Goal: Check status: Check status

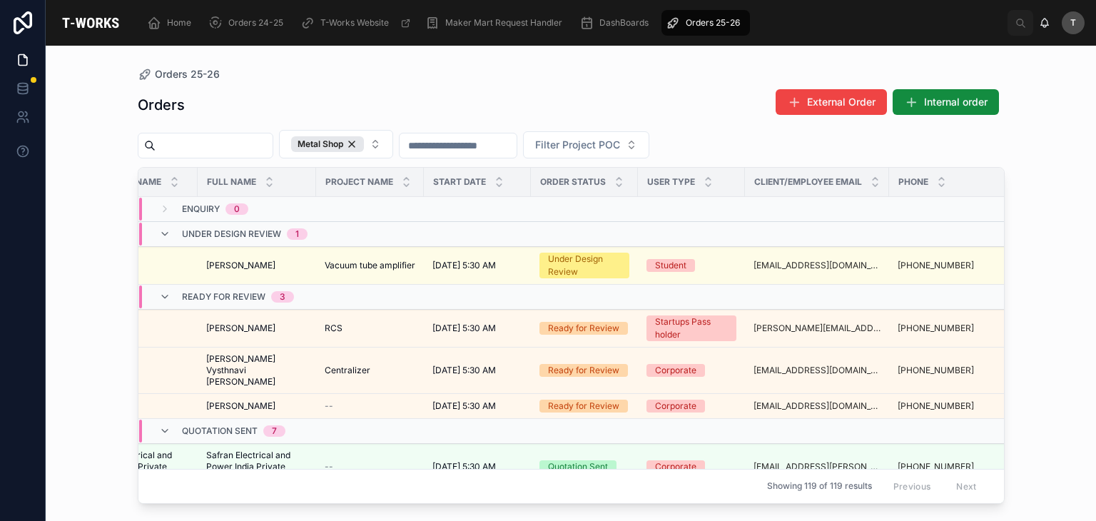
scroll to position [0, 168]
click at [582, 512] on div "Orders 25-26 Orders External Order Internal order Metal Shop Filter Project POC…" at bounding box center [571, 283] width 1050 height 475
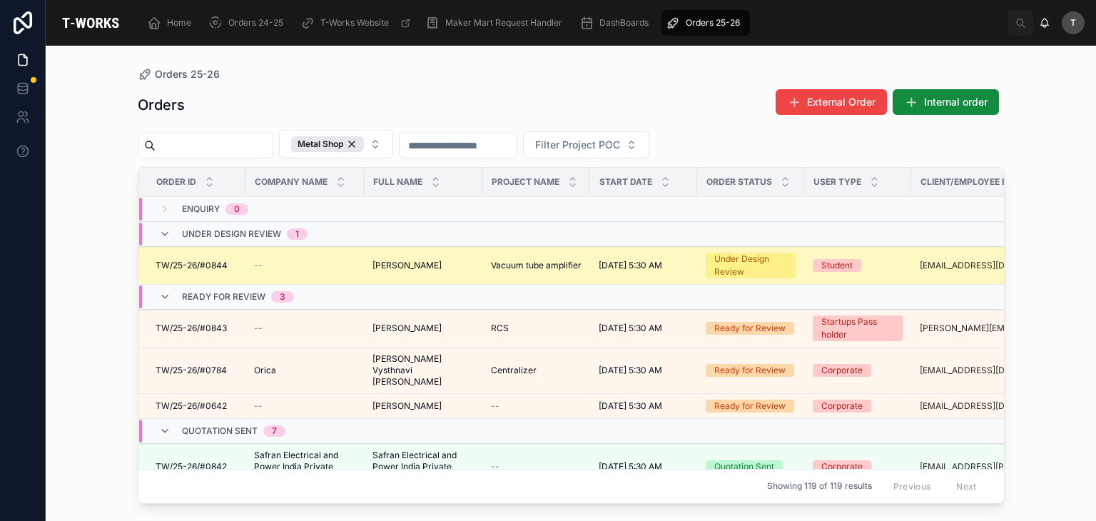
click at [409, 263] on span "Sameer Polkampally" at bounding box center [406, 265] width 69 height 11
click at [531, 265] on span "Vacuum tube amplifier" at bounding box center [536, 265] width 91 height 11
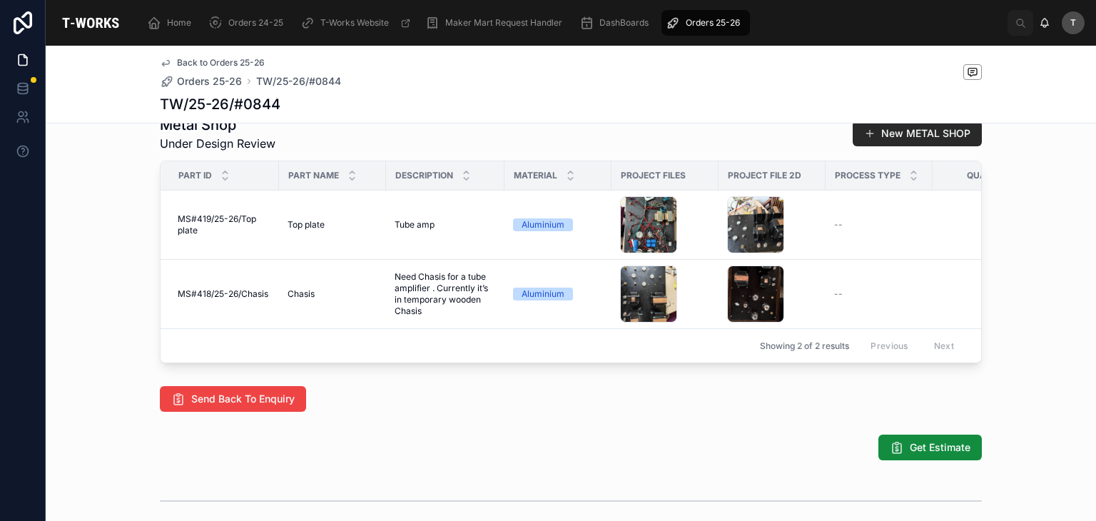
click at [445, 412] on div "Send Back To Enquiry" at bounding box center [571, 399] width 822 height 26
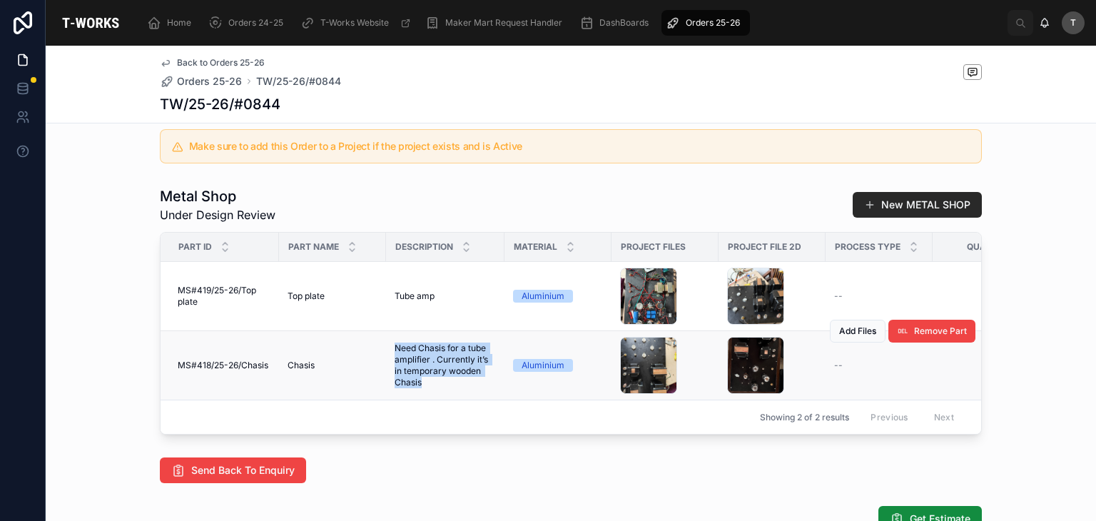
drag, startPoint x: 390, startPoint y: 367, endPoint x: 415, endPoint y: 406, distance: 45.5
click at [415, 388] on span "Need Chasis for a tube amplifier . Currently it’s in temporary wooden Chasis" at bounding box center [445, 365] width 101 height 46
click at [424, 388] on span "Need Chasis for a tube amplifier . Currently it’s in temporary wooden Chasis" at bounding box center [445, 365] width 101 height 46
click at [418, 388] on span "Need Chasis for a tube amplifier . Currently it’s in temporary wooden Chasis" at bounding box center [445, 365] width 101 height 46
click at [400, 365] on span "Need Chasis for a tube amplifier . Currently it’s in temporary wooden Chasis" at bounding box center [445, 365] width 101 height 46
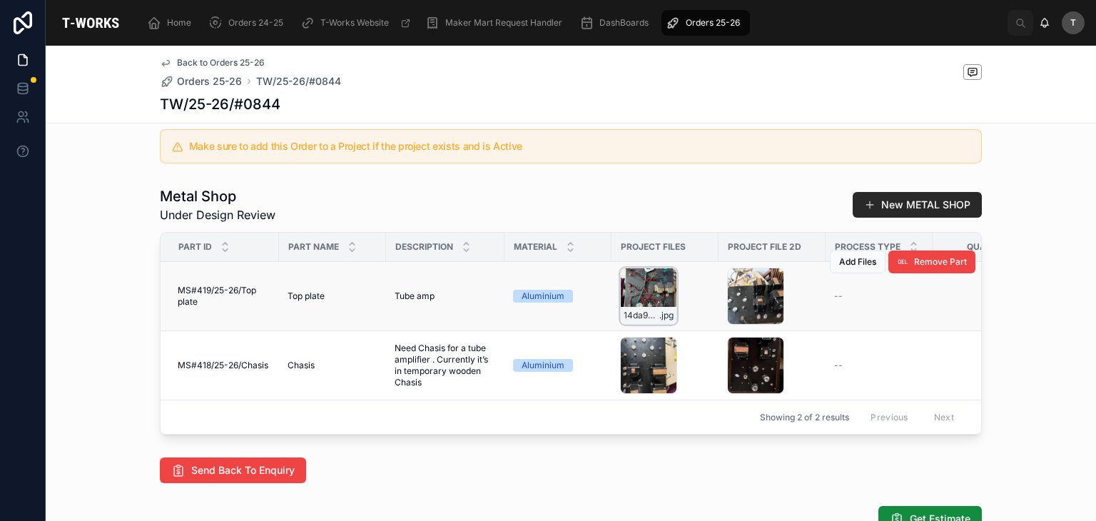
click at [639, 322] on div "14da9287-ac2d-4f7c-9a35-5ea8696d5dce .jpg" at bounding box center [648, 296] width 57 height 57
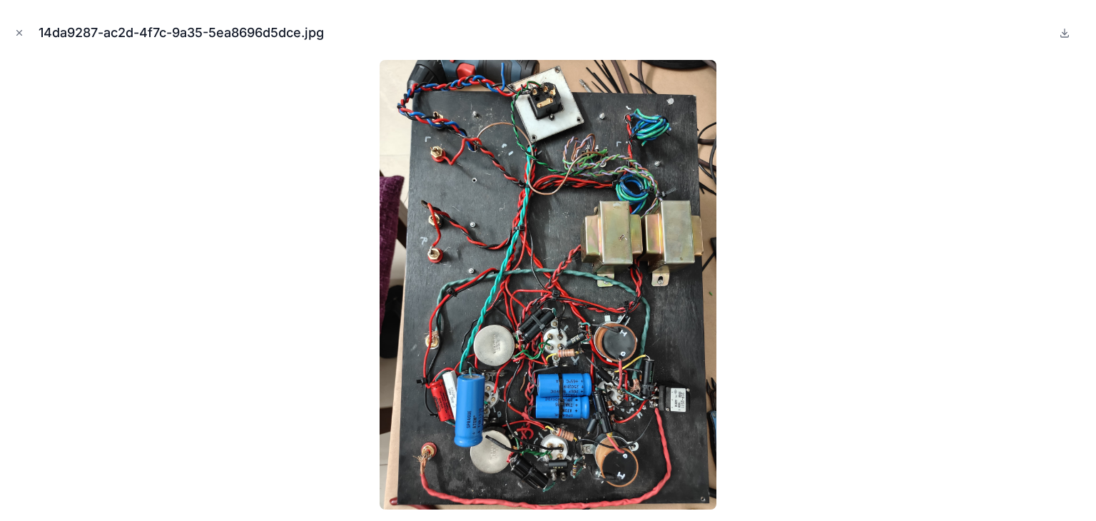
click at [14, 28] on button "Close modal" at bounding box center [19, 33] width 16 height 16
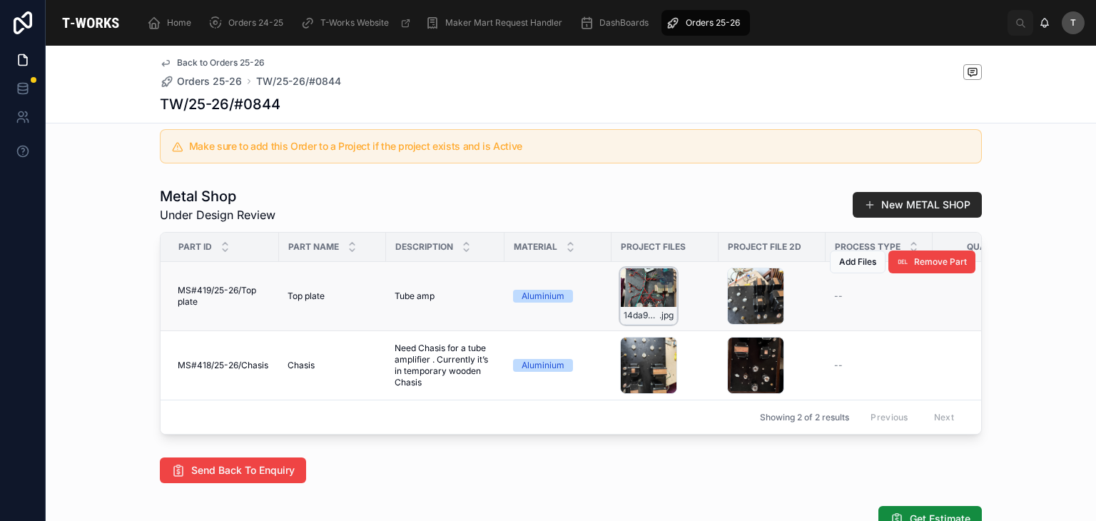
click at [659, 285] on icon at bounding box center [664, 279] width 11 height 11
click at [663, 355] on icon at bounding box center [664, 348] width 11 height 11
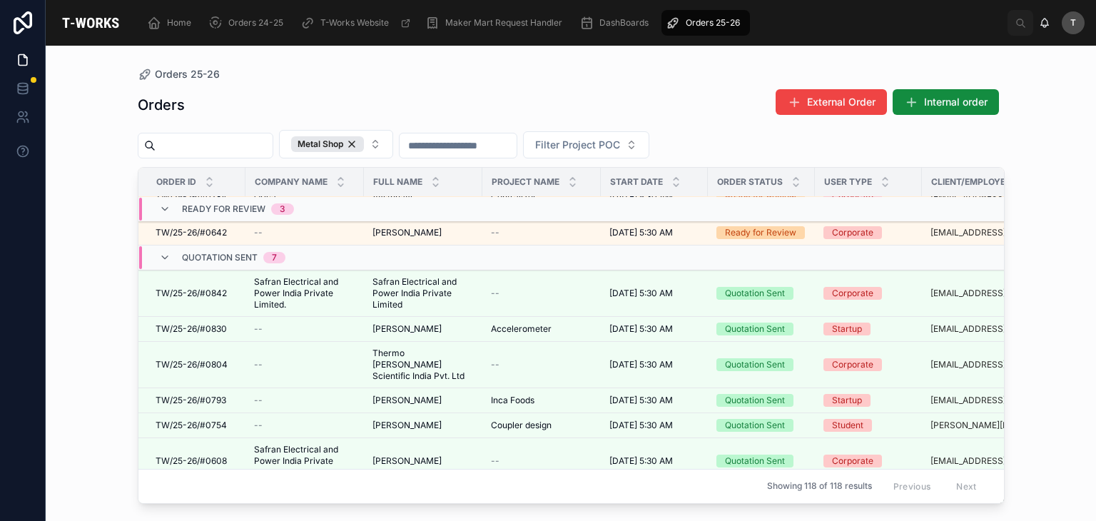
scroll to position [143, 0]
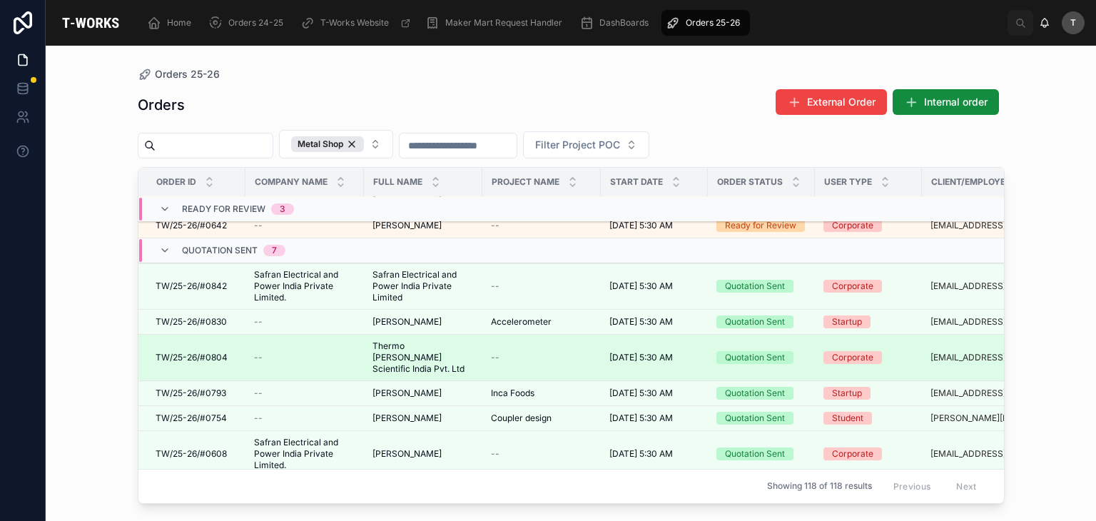
click at [400, 345] on span "Thermo [PERSON_NAME] Scientific India Pvt. Ltd" at bounding box center [422, 357] width 101 height 34
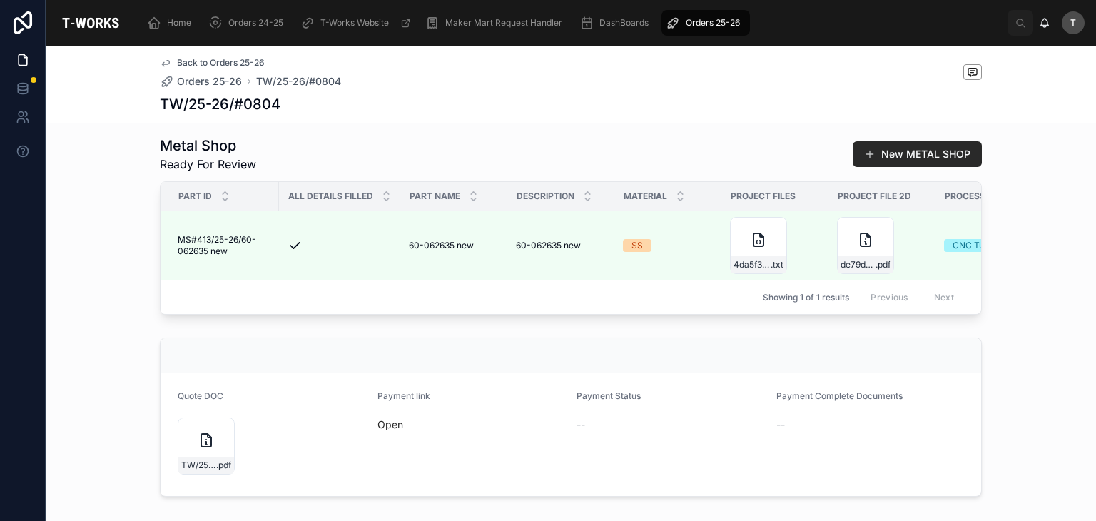
scroll to position [482, 0]
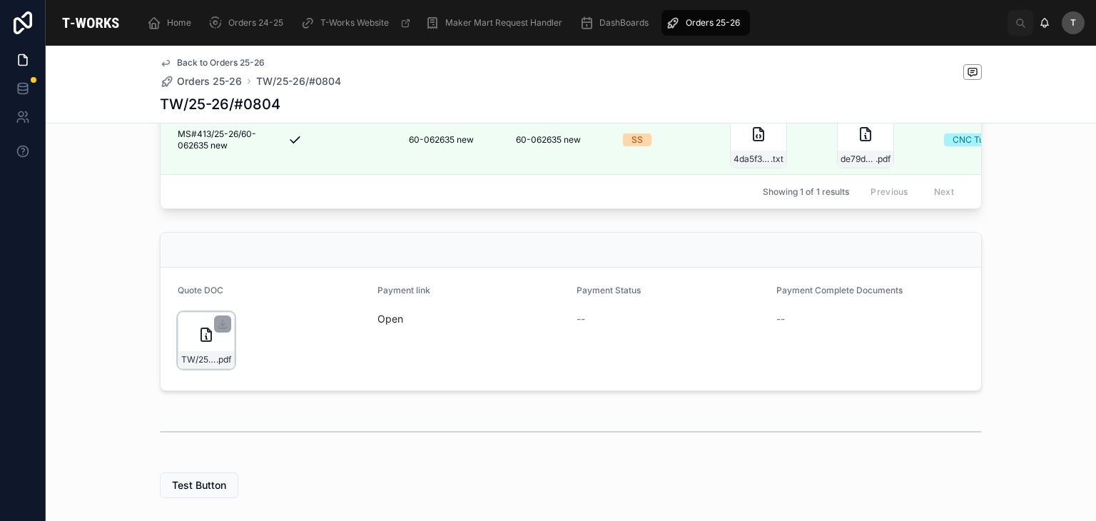
click at [195, 357] on div "TW/25-26/#0804 .pdf" at bounding box center [206, 359] width 56 height 17
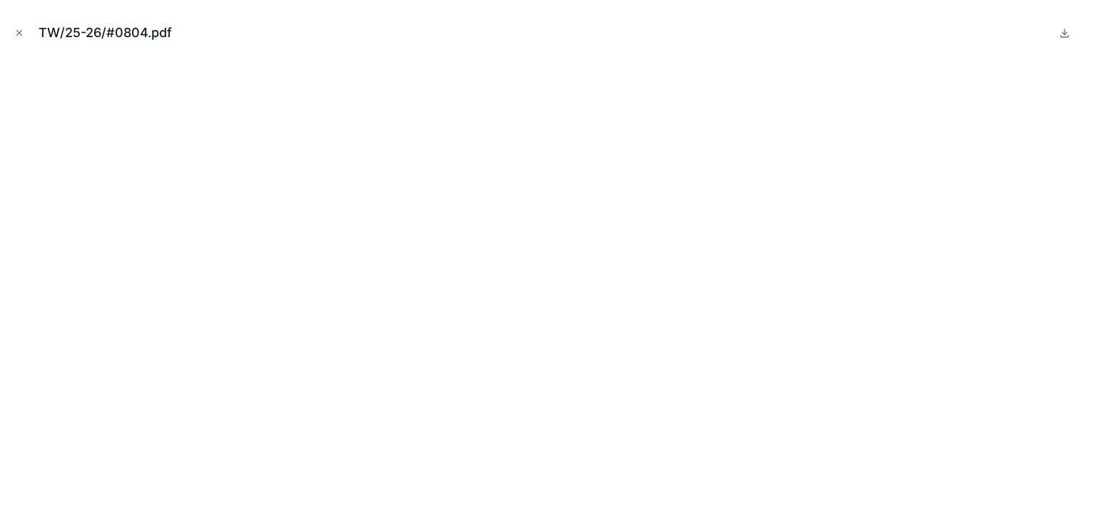
drag, startPoint x: 17, startPoint y: 37, endPoint x: 23, endPoint y: 48, distance: 12.1
click at [21, 40] on button "Close modal" at bounding box center [19, 33] width 16 height 16
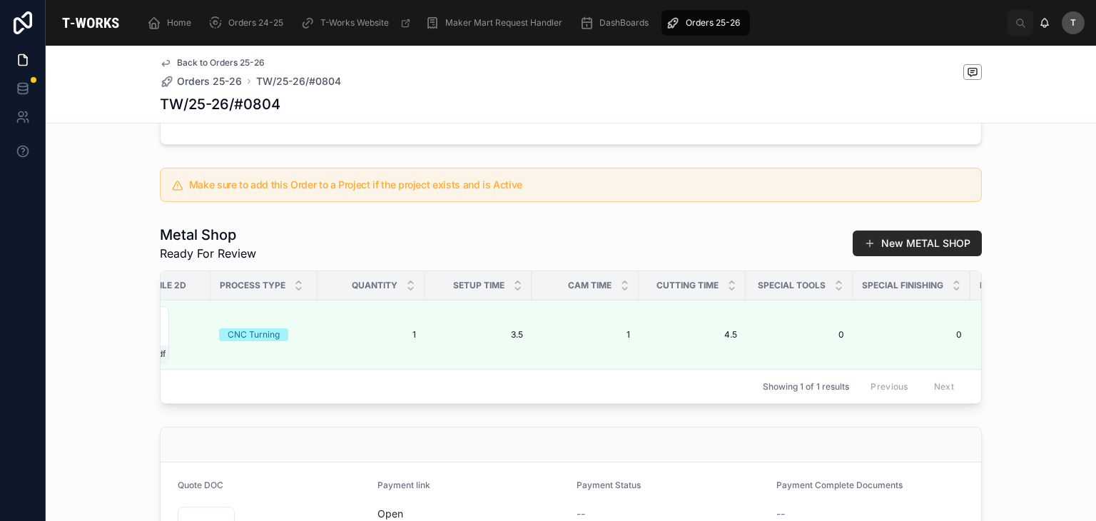
scroll to position [268, 0]
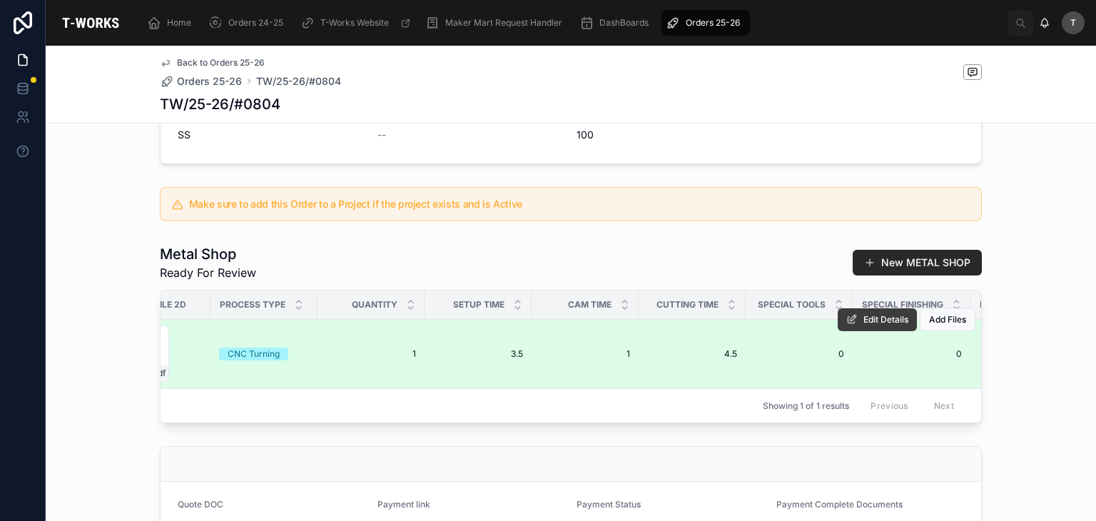
click at [879, 314] on span "Edit Details" at bounding box center [885, 319] width 45 height 11
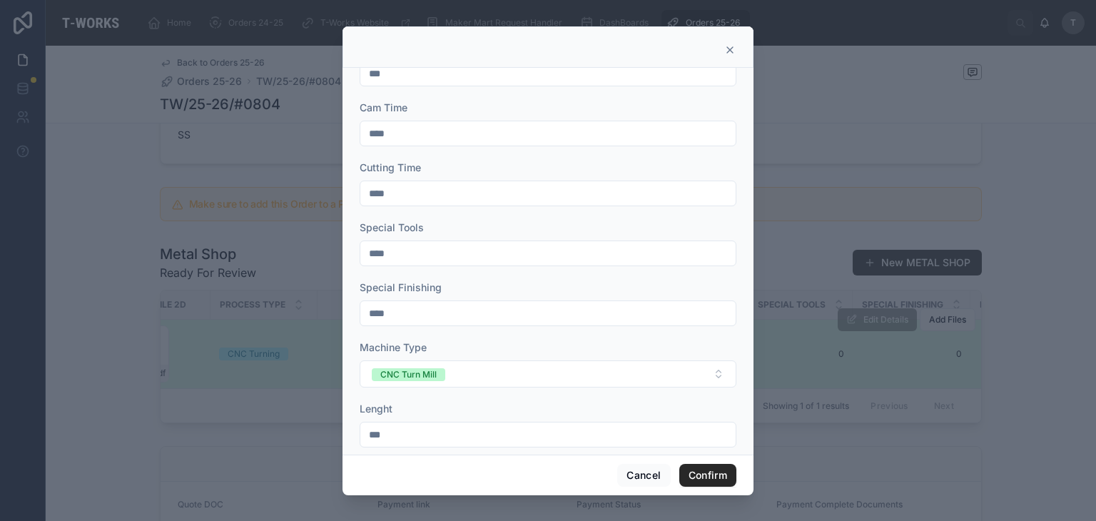
scroll to position [531, 0]
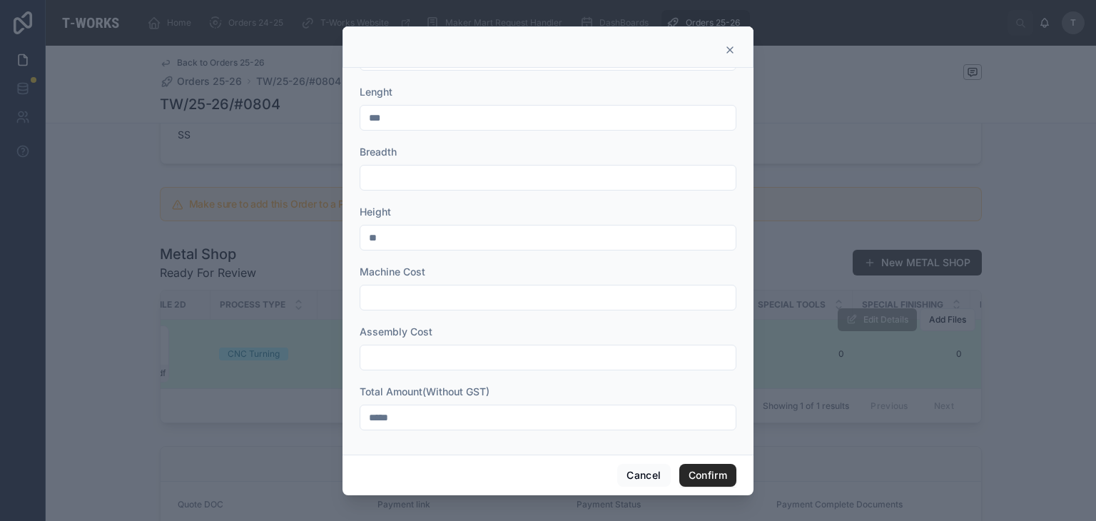
click at [434, 415] on input "*****" at bounding box center [547, 417] width 375 height 20
click at [420, 424] on input "*****" at bounding box center [547, 417] width 375 height 20
type input "******"
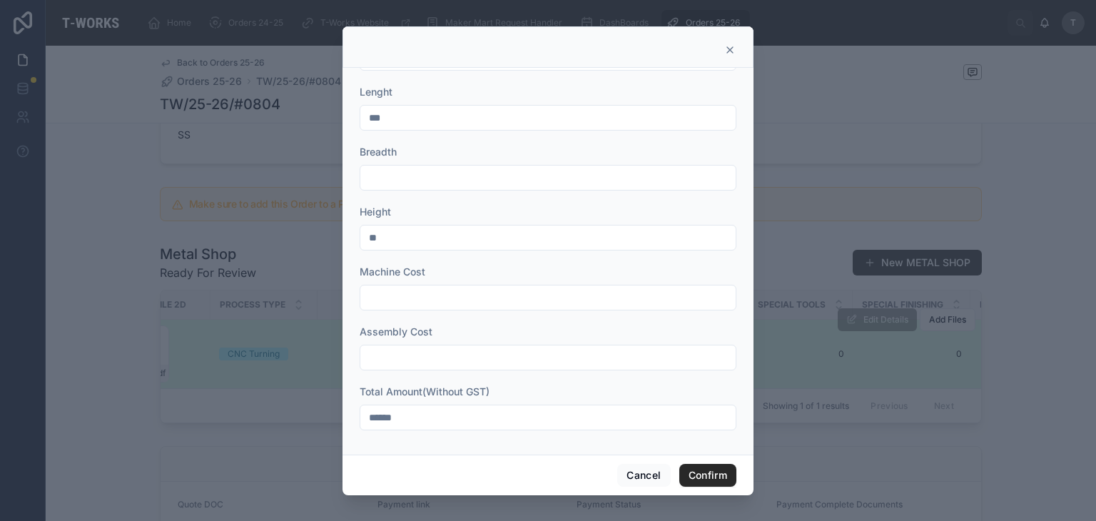
click at [403, 357] on input "text" at bounding box center [547, 357] width 375 height 20
click at [400, 419] on input "******" at bounding box center [547, 417] width 375 height 20
drag, startPoint x: 739, startPoint y: 474, endPoint x: 726, endPoint y: 472, distance: 12.2
click at [734, 474] on div "Cancel Confirm" at bounding box center [547, 475] width 411 height 41
click at [726, 472] on button "Confirm" at bounding box center [707, 475] width 57 height 23
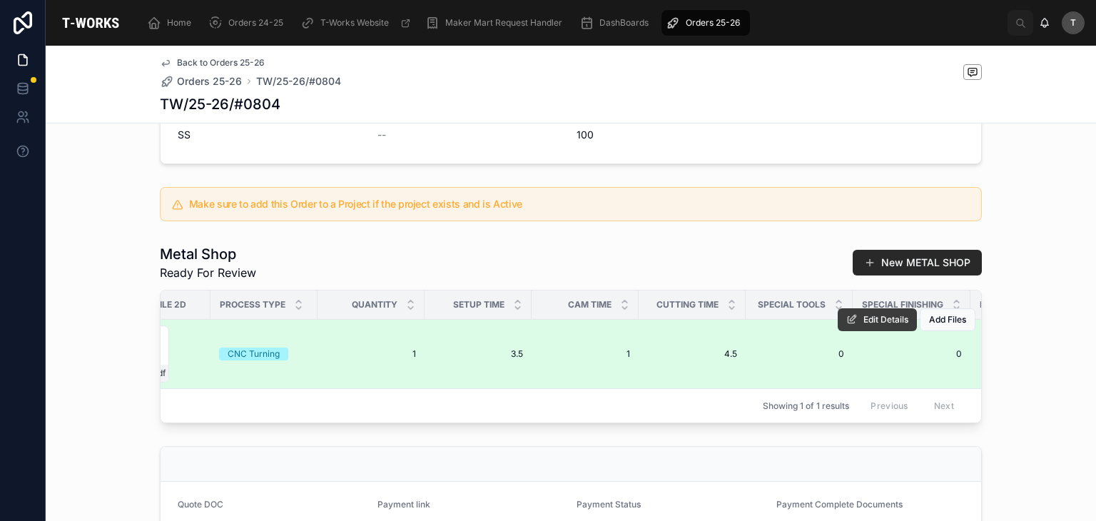
click at [865, 322] on button "Edit Details" at bounding box center [877, 319] width 79 height 23
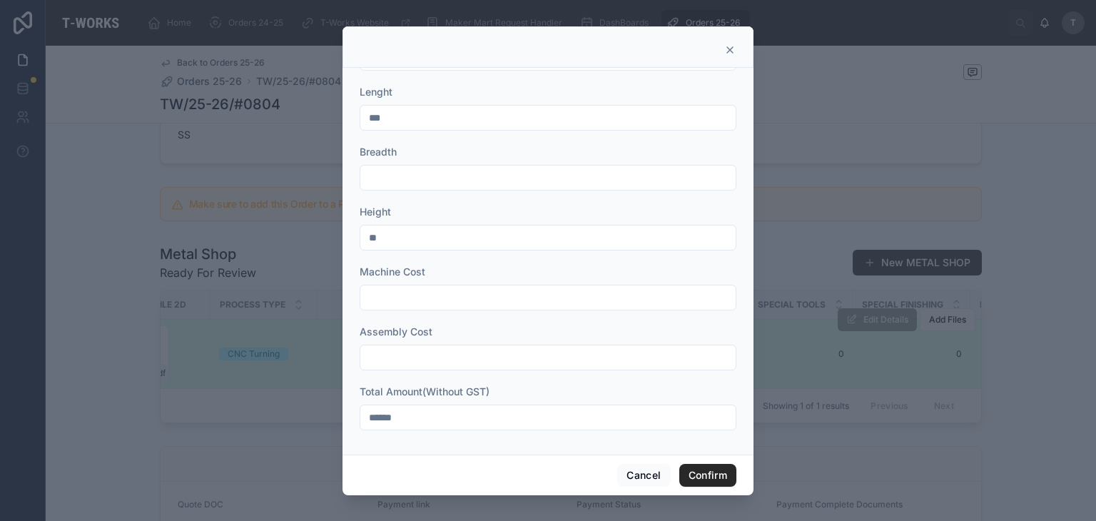
click at [388, 414] on input "******" at bounding box center [547, 417] width 375 height 20
click at [784, 348] on div at bounding box center [548, 260] width 1096 height 521
click at [649, 469] on button "Cancel" at bounding box center [643, 475] width 53 height 23
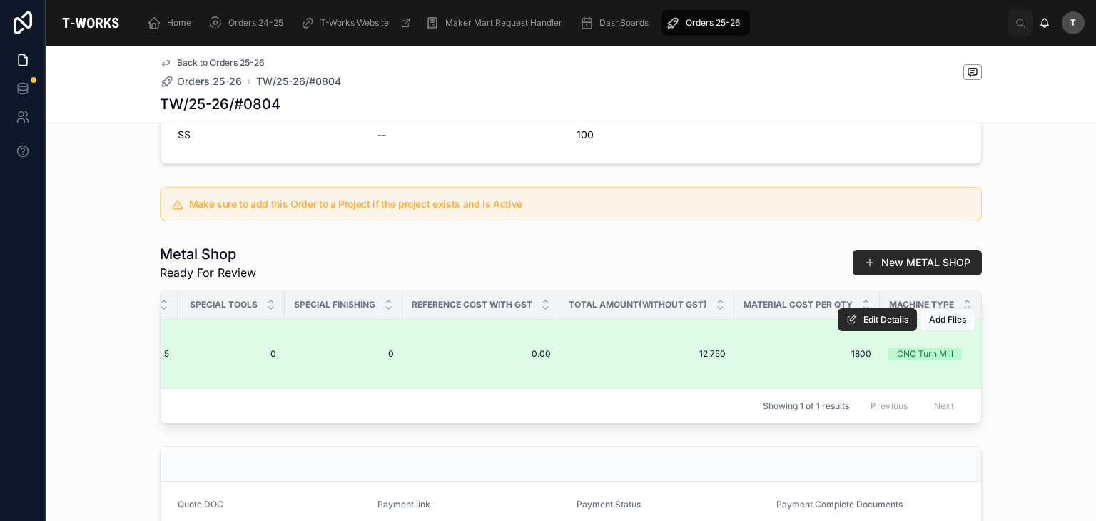
scroll to position [0, 1353]
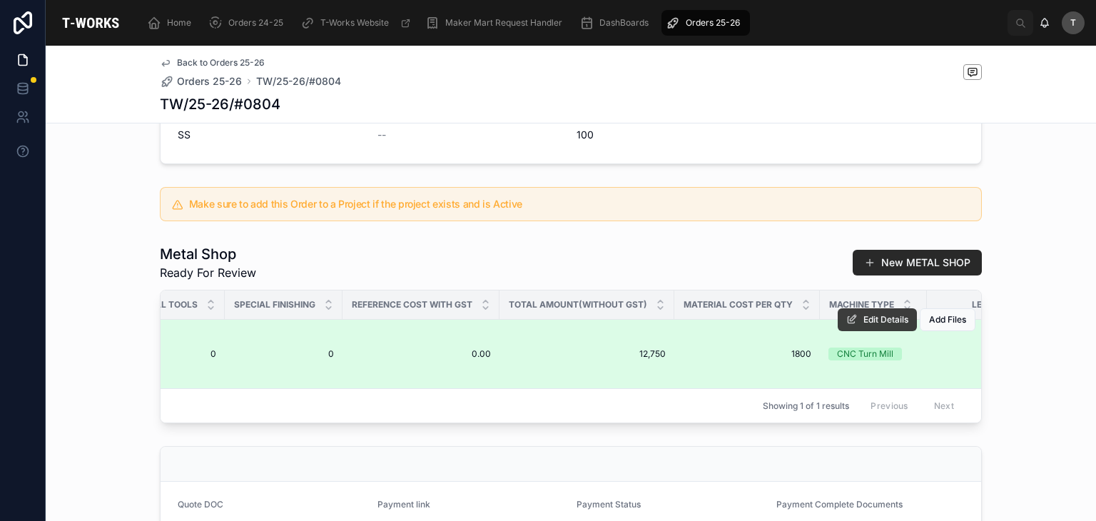
click at [868, 318] on span "Edit Details" at bounding box center [885, 319] width 45 height 11
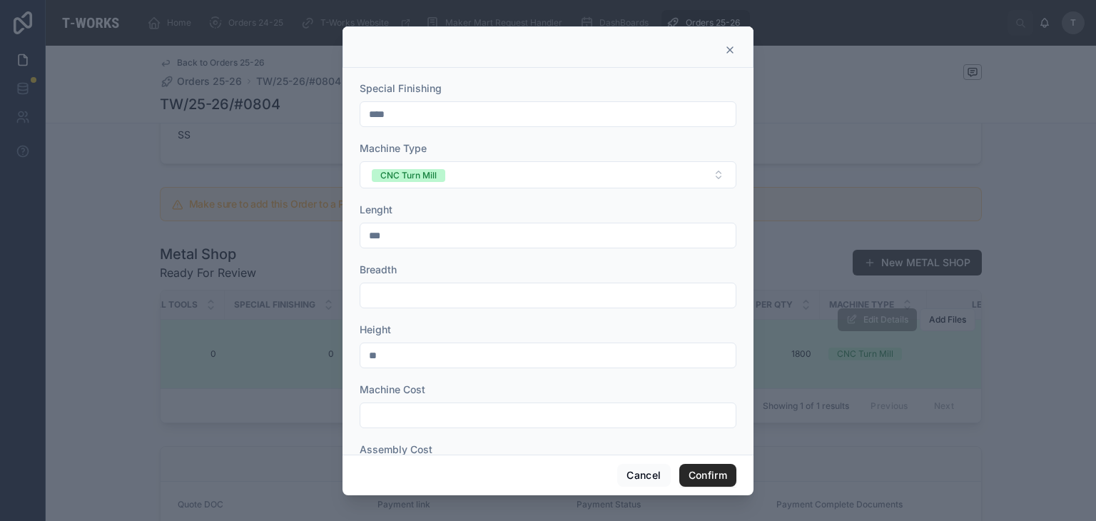
scroll to position [531, 0]
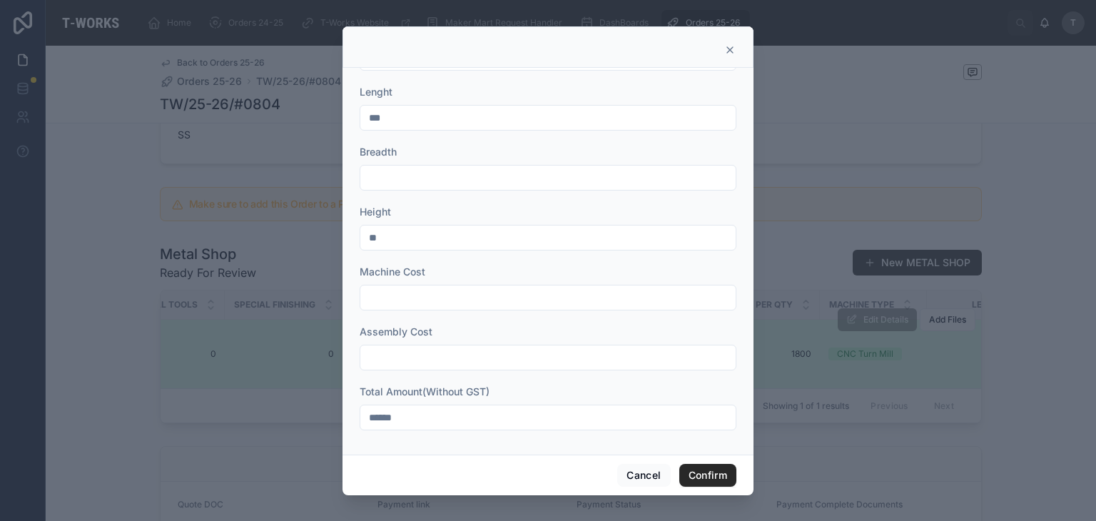
click at [428, 417] on input "******" at bounding box center [547, 417] width 375 height 20
type input "******"
click at [684, 482] on button "Confirm" at bounding box center [707, 475] width 57 height 23
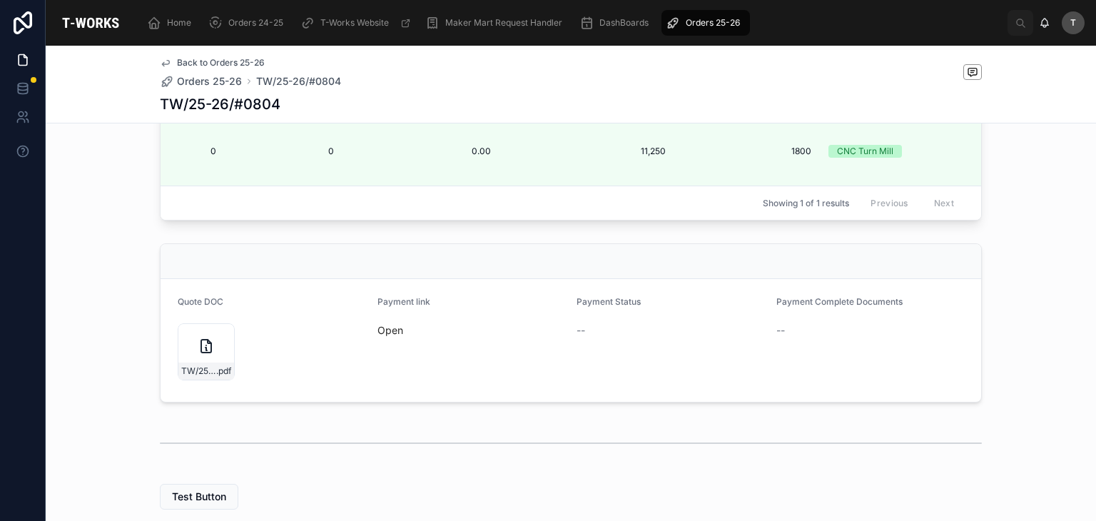
scroll to position [482, 0]
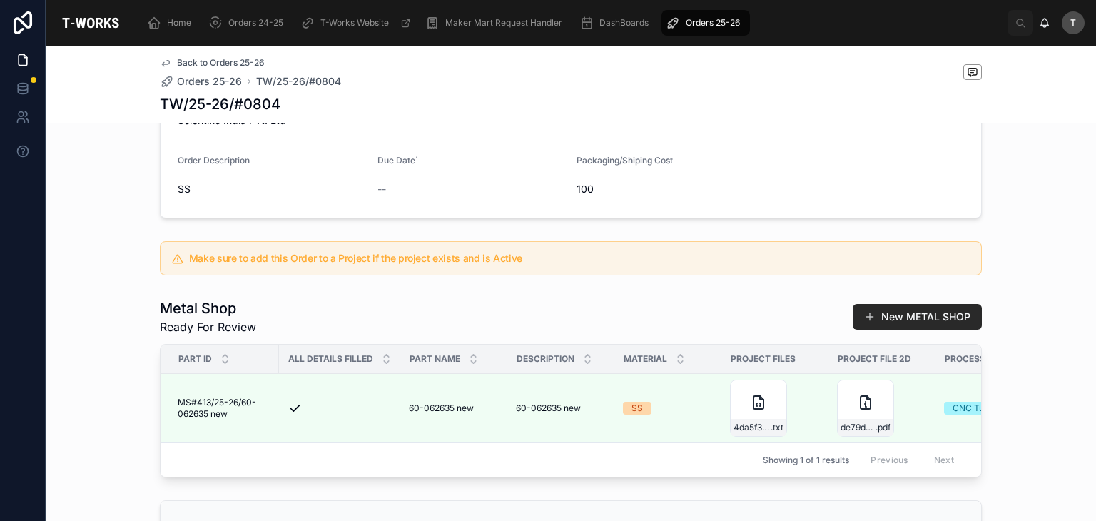
scroll to position [561, 0]
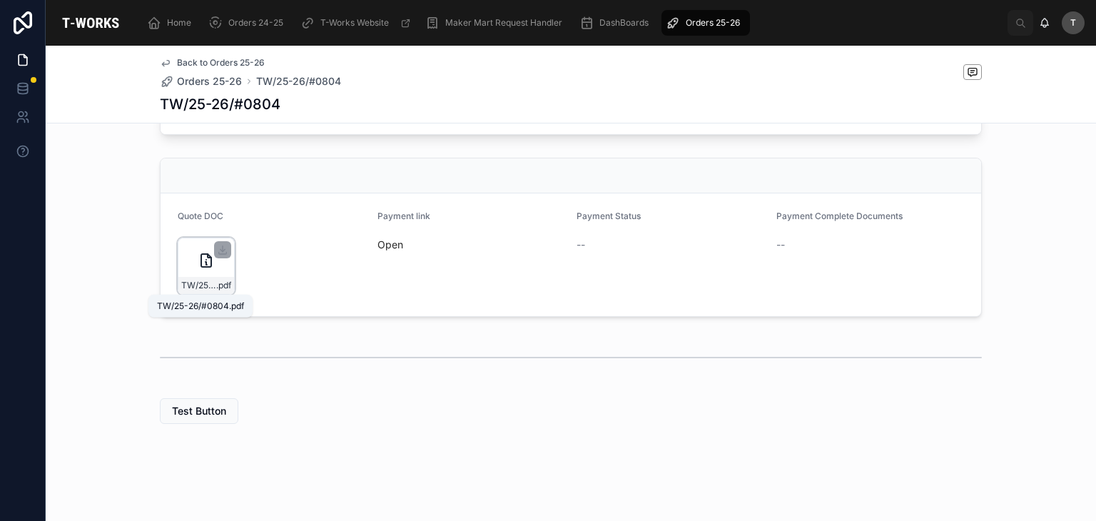
click at [197, 281] on span "TW/25-26/#0804" at bounding box center [198, 285] width 35 height 11
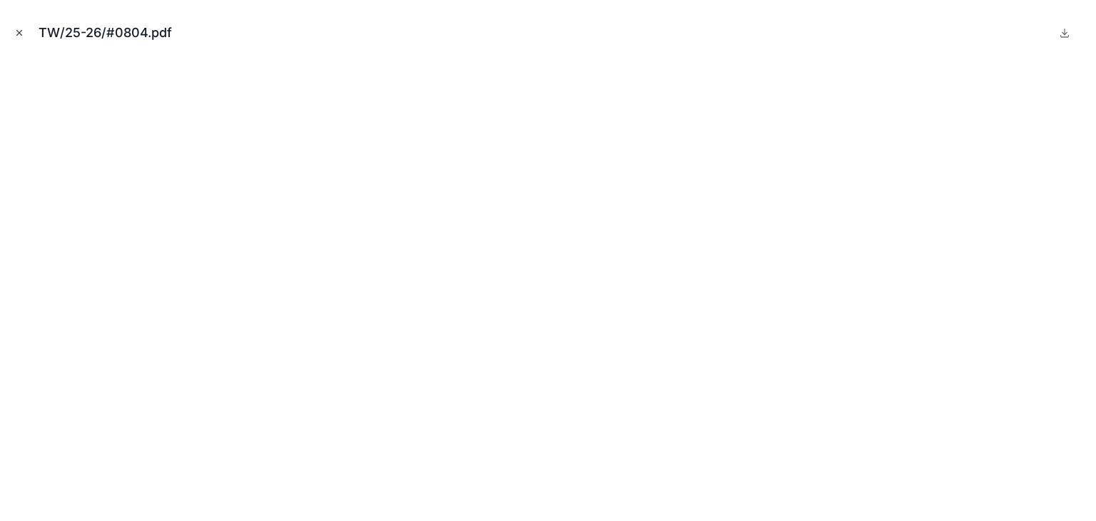
click at [19, 34] on icon "Close modal" at bounding box center [19, 33] width 5 height 5
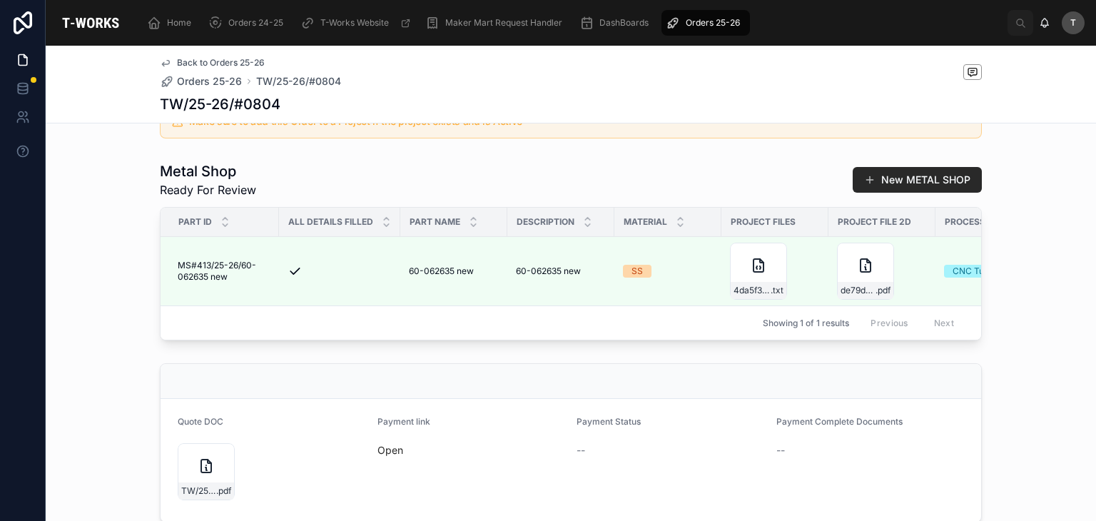
scroll to position [347, 0]
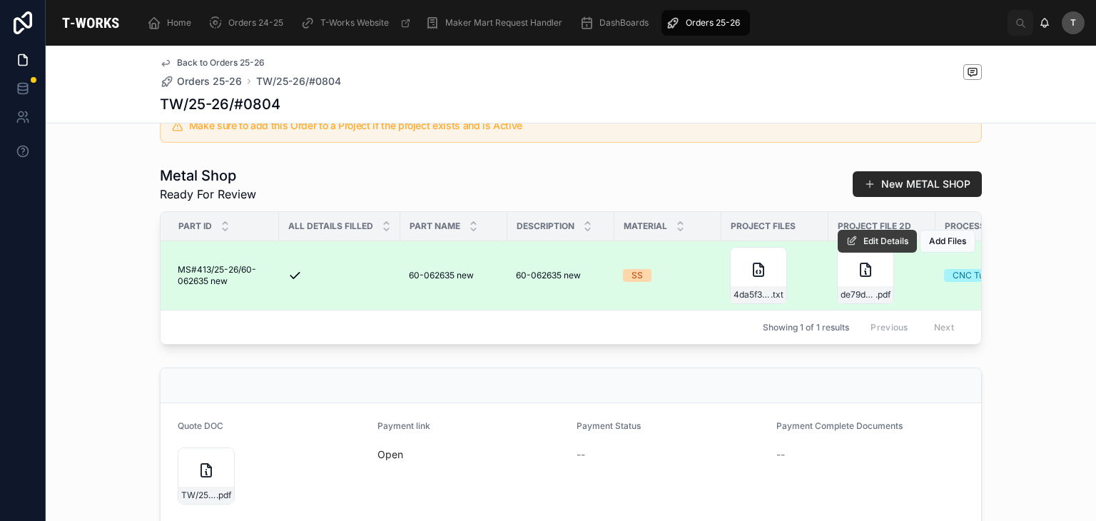
click at [846, 239] on icon at bounding box center [851, 240] width 11 height 11
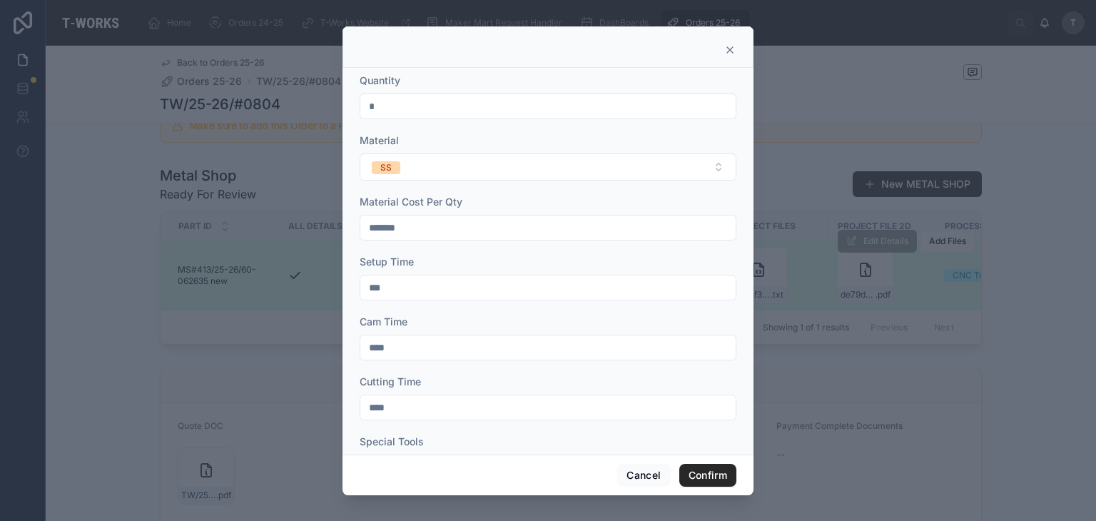
click at [400, 101] on input "*" at bounding box center [547, 106] width 375 height 20
type input "*"
click at [720, 467] on button "Confirm" at bounding box center [707, 475] width 57 height 23
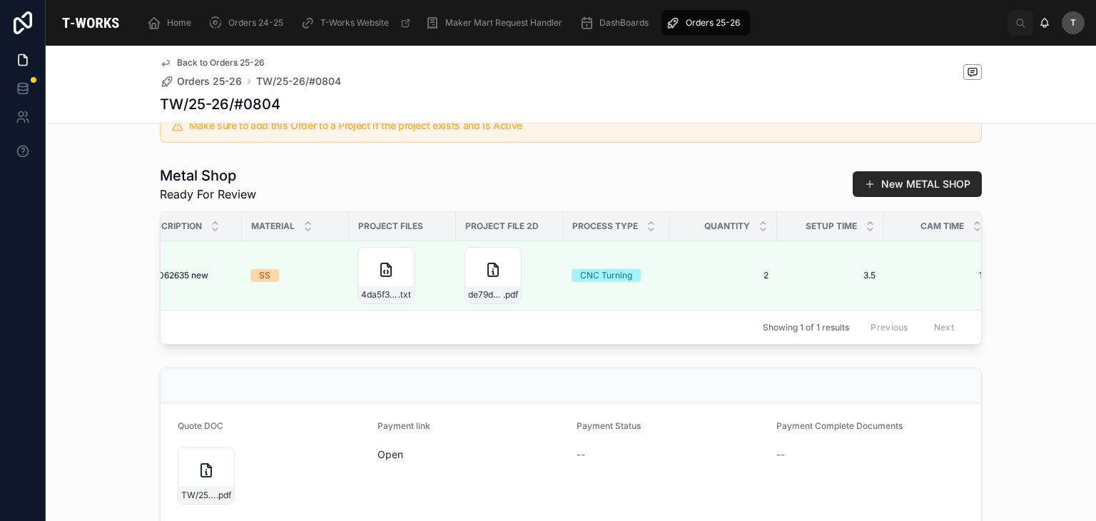
scroll to position [0, 374]
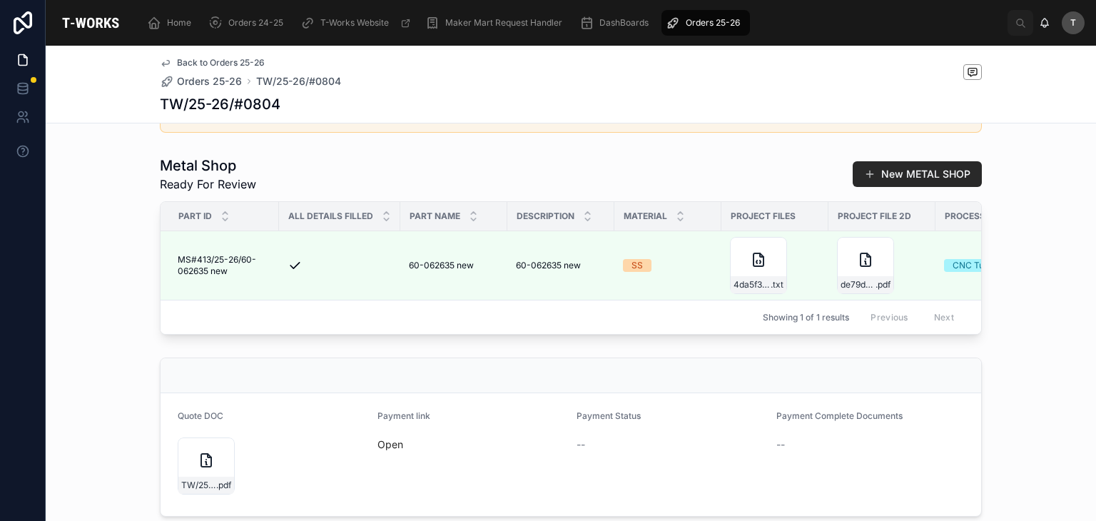
scroll to position [561, 0]
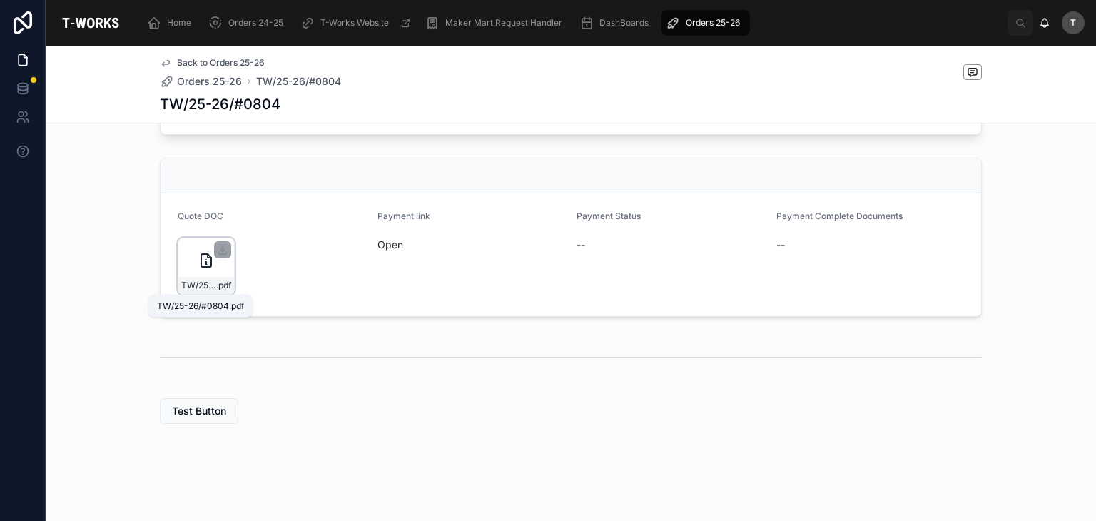
click at [191, 285] on span "TW/25-26/#0804" at bounding box center [198, 285] width 35 height 11
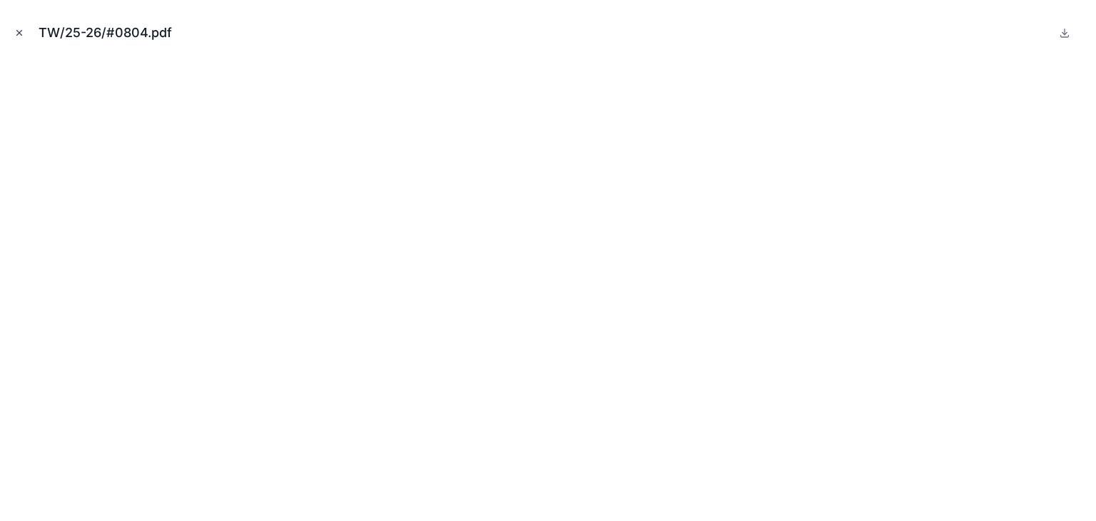
click at [12, 26] on button "Close modal" at bounding box center [19, 33] width 16 height 16
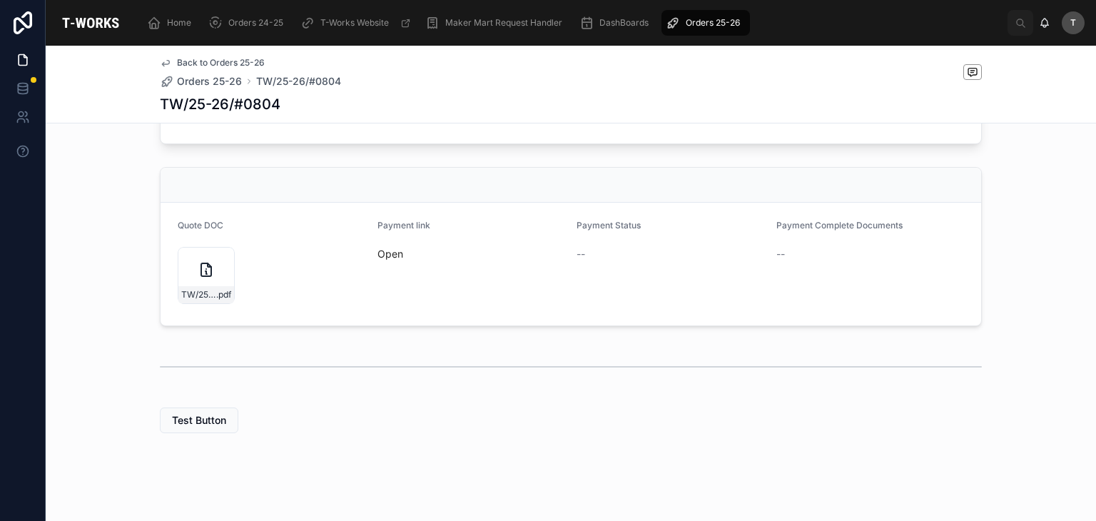
scroll to position [482, 0]
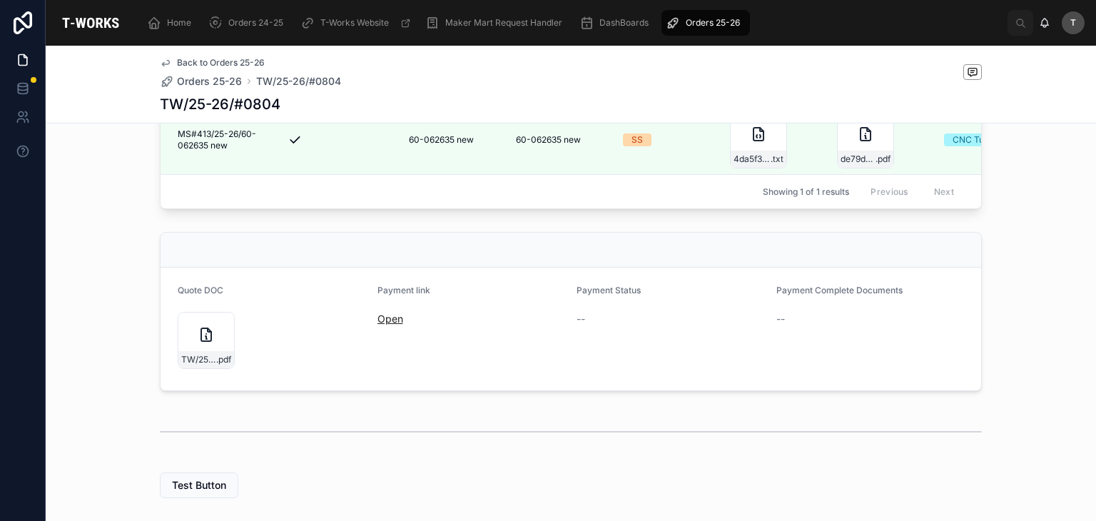
click at [378, 320] on link "Open" at bounding box center [390, 319] width 26 height 12
click at [201, 373] on div "TW/25-26/#0804 .pdf" at bounding box center [272, 341] width 188 height 66
click at [218, 330] on icon at bounding box center [222, 323] width 11 height 11
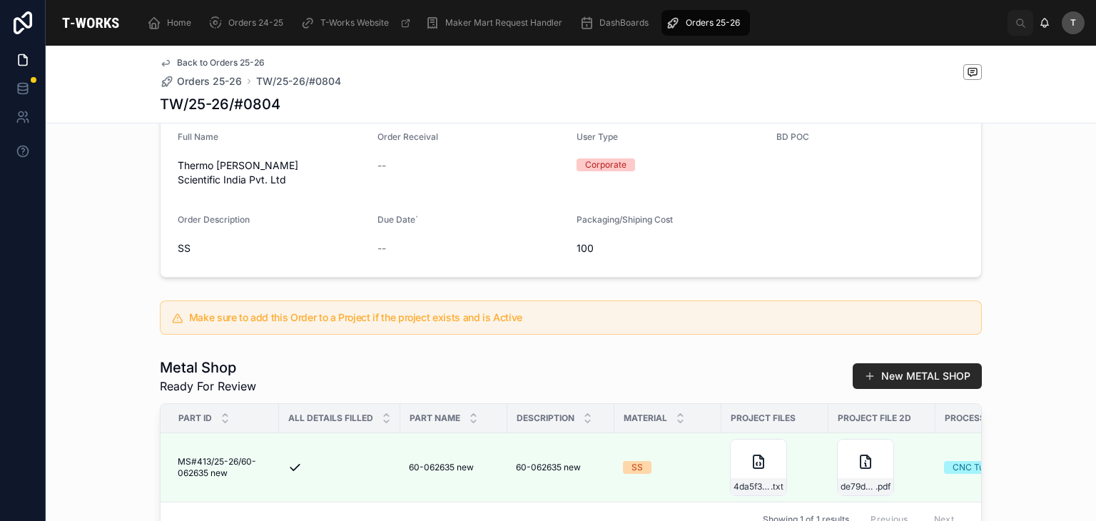
scroll to position [357, 0]
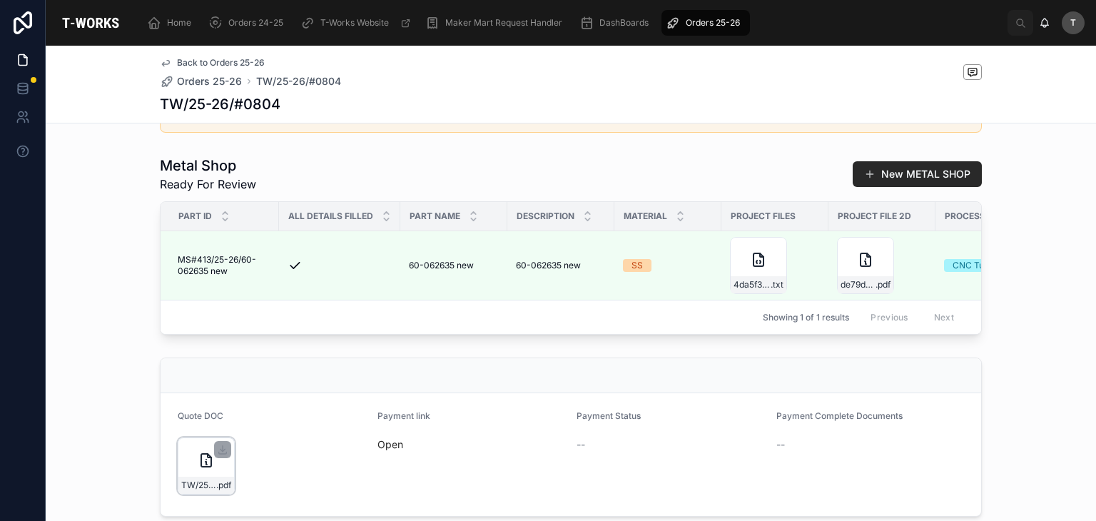
click at [191, 474] on div "TW/25-26/#0804 .pdf" at bounding box center [206, 465] width 57 height 57
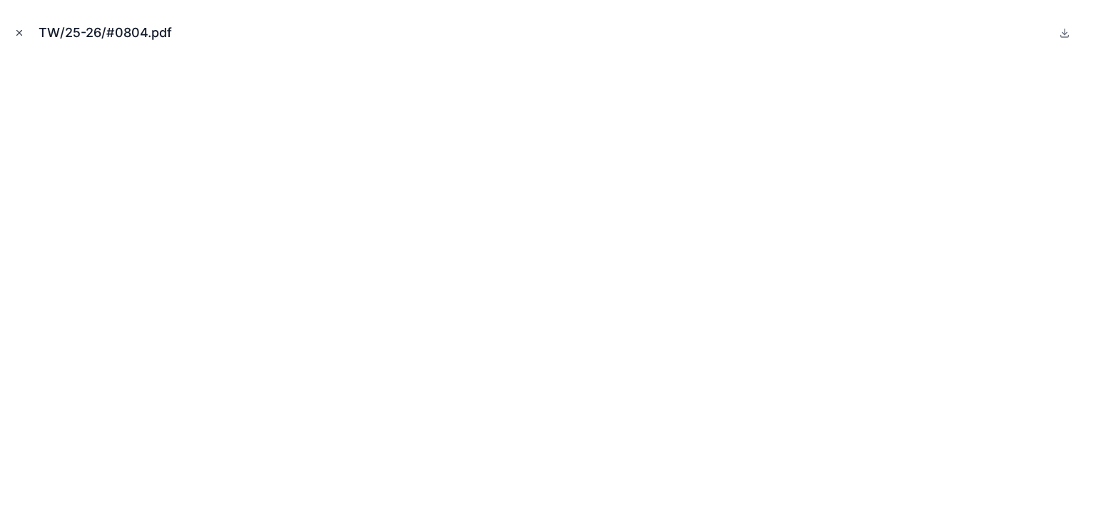
click at [22, 32] on icon "Close modal" at bounding box center [19, 33] width 10 height 10
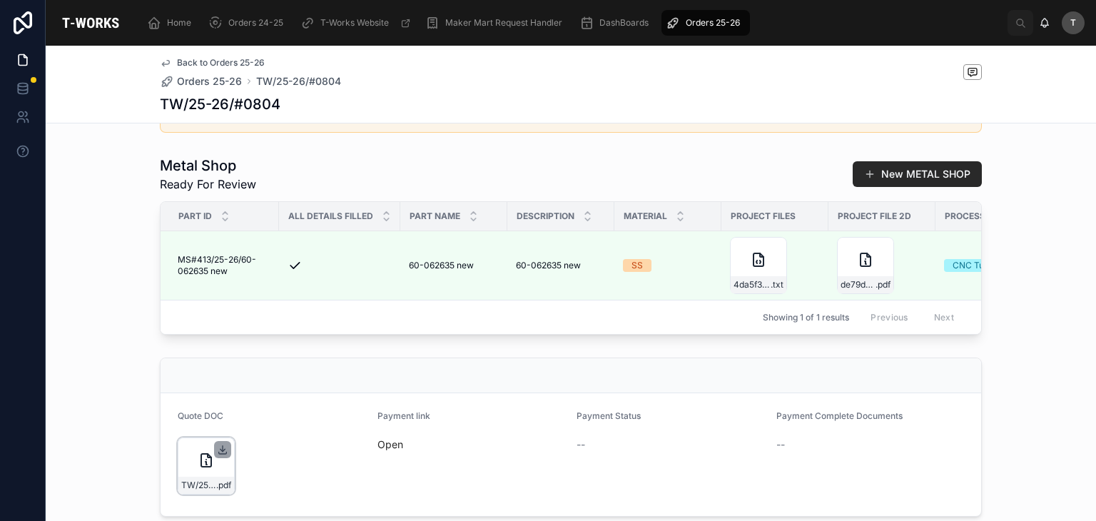
click at [217, 449] on icon at bounding box center [222, 449] width 11 height 11
click at [382, 450] on link "Open" at bounding box center [390, 444] width 26 height 12
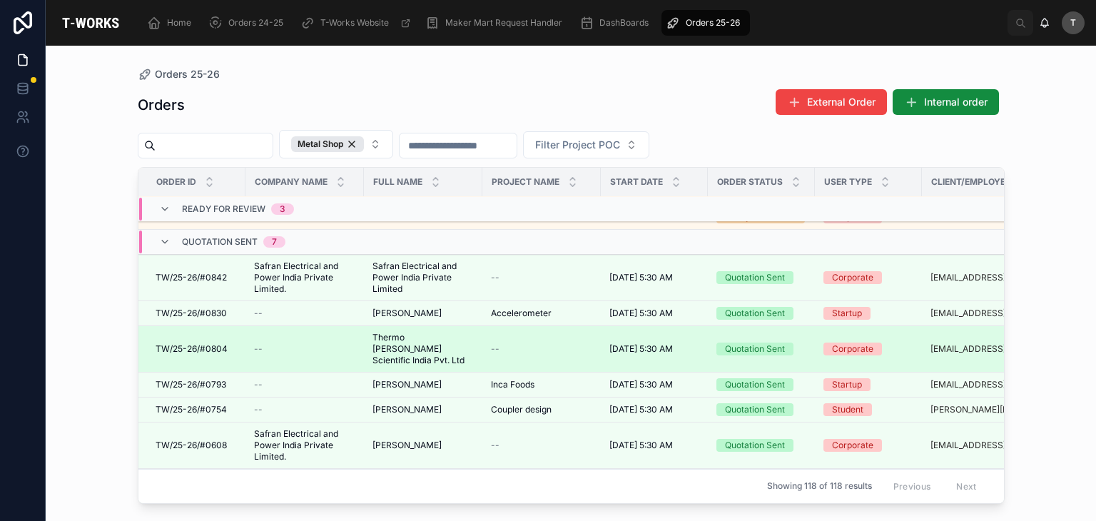
scroll to position [151, 0]
click at [211, 343] on span "TW/25-26/#0804" at bounding box center [192, 348] width 72 height 11
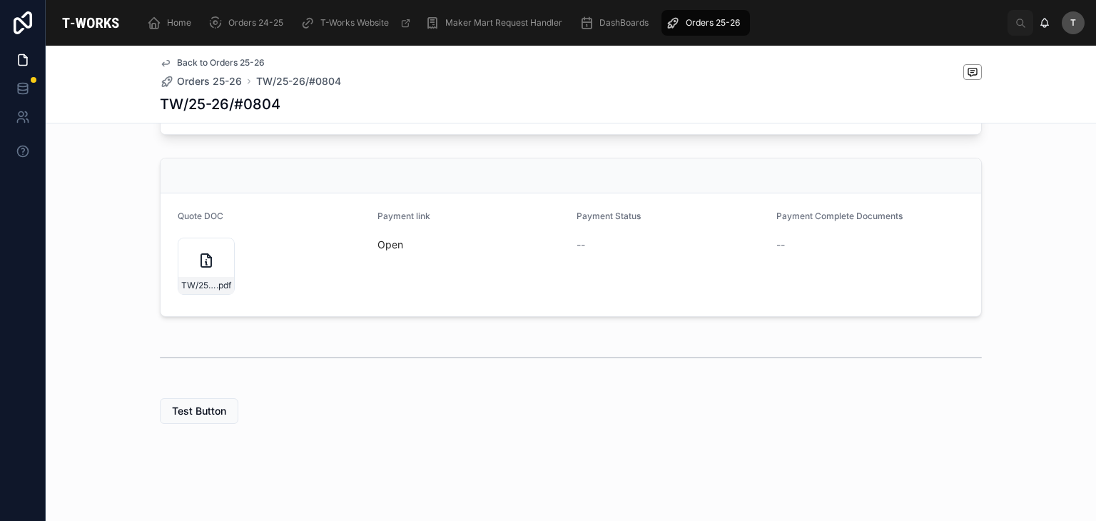
scroll to position [561, 0]
click at [378, 240] on link "Open" at bounding box center [390, 244] width 26 height 12
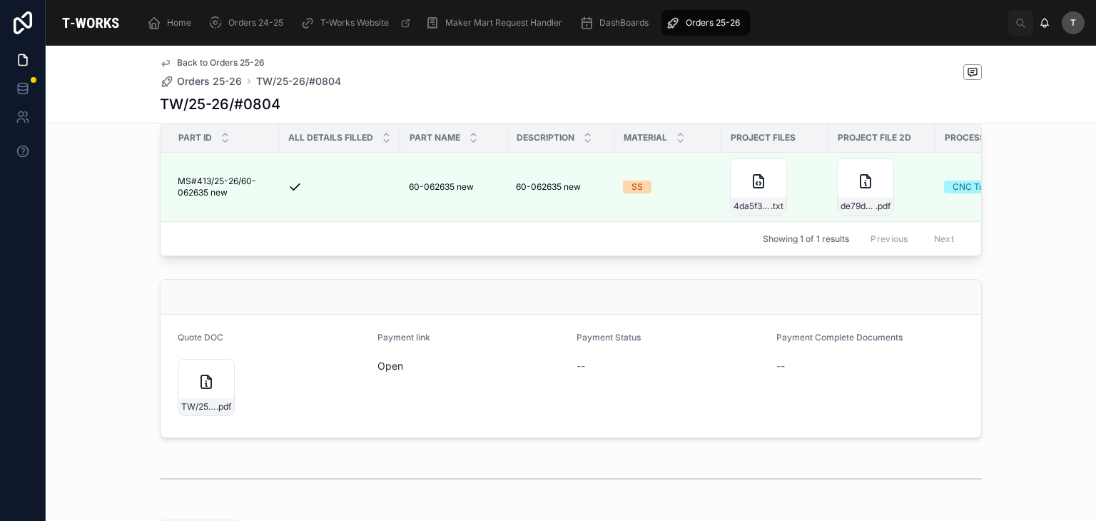
scroll to position [204, 0]
